Goal: Information Seeking & Learning: Learn about a topic

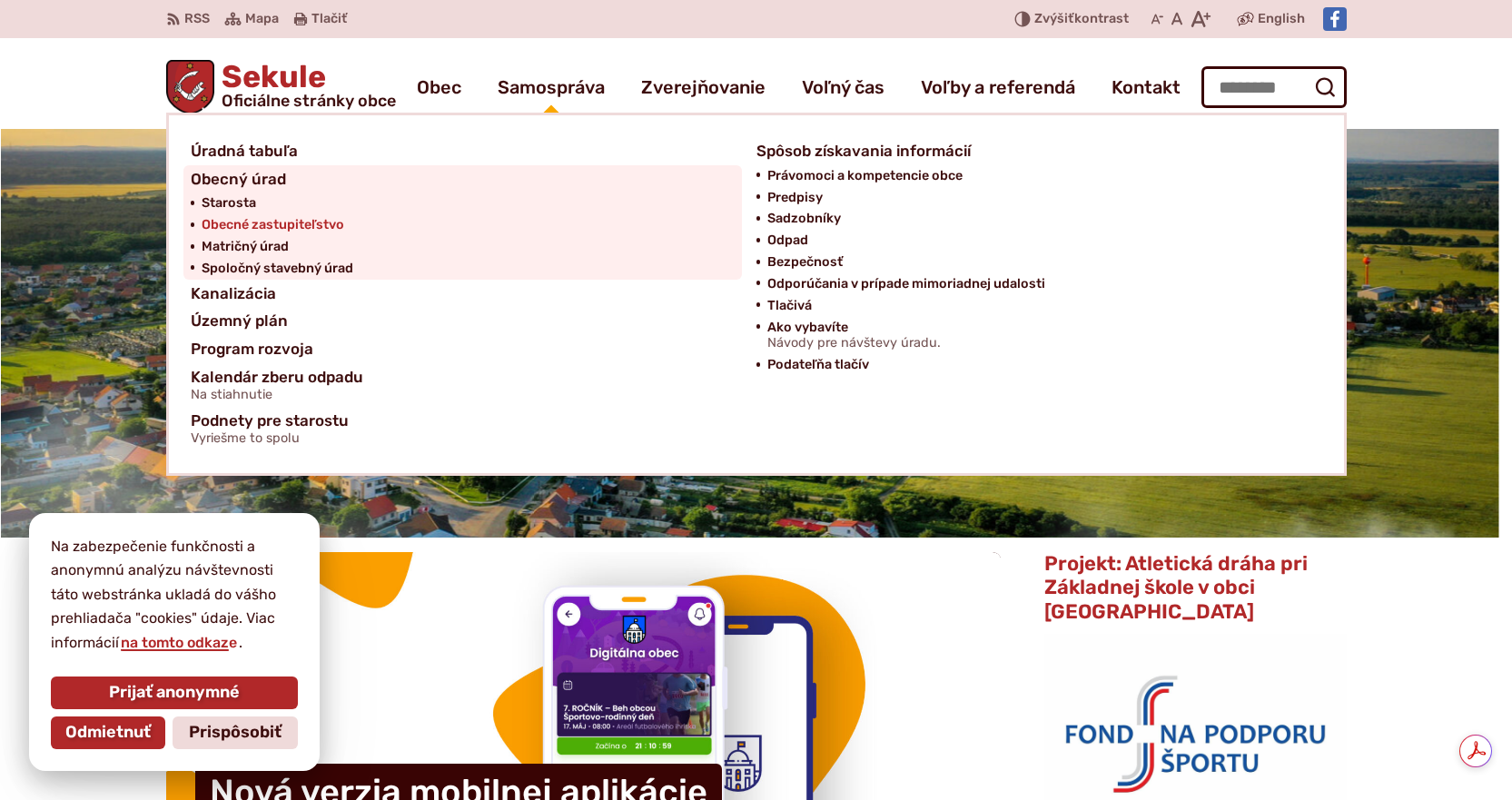
click at [317, 225] on span "Obecné zastupiteľstvo" at bounding box center [272, 225] width 143 height 21
